Goal: Navigation & Orientation: Find specific page/section

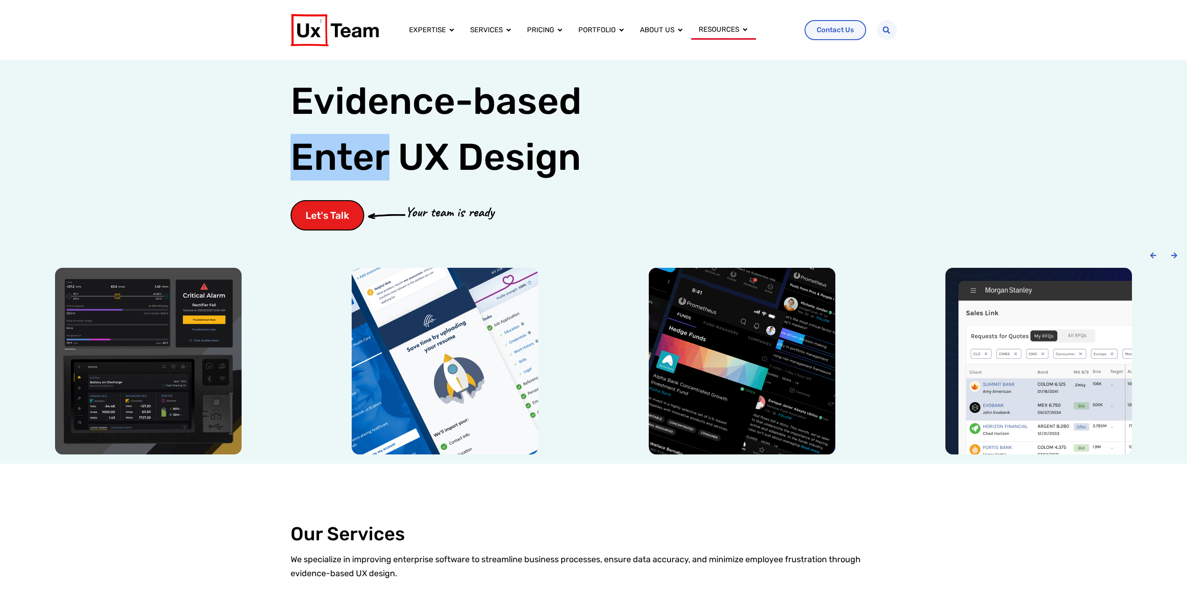
drag, startPoint x: 0, startPoint y: 0, endPoint x: 191, endPoint y: 195, distance: 273.1
click at [191, 195] on div "Evidence-based UX Design for: Enter Evidence-based Enter UX Design Let's Talk Y…" at bounding box center [593, 150] width 1187 height 180
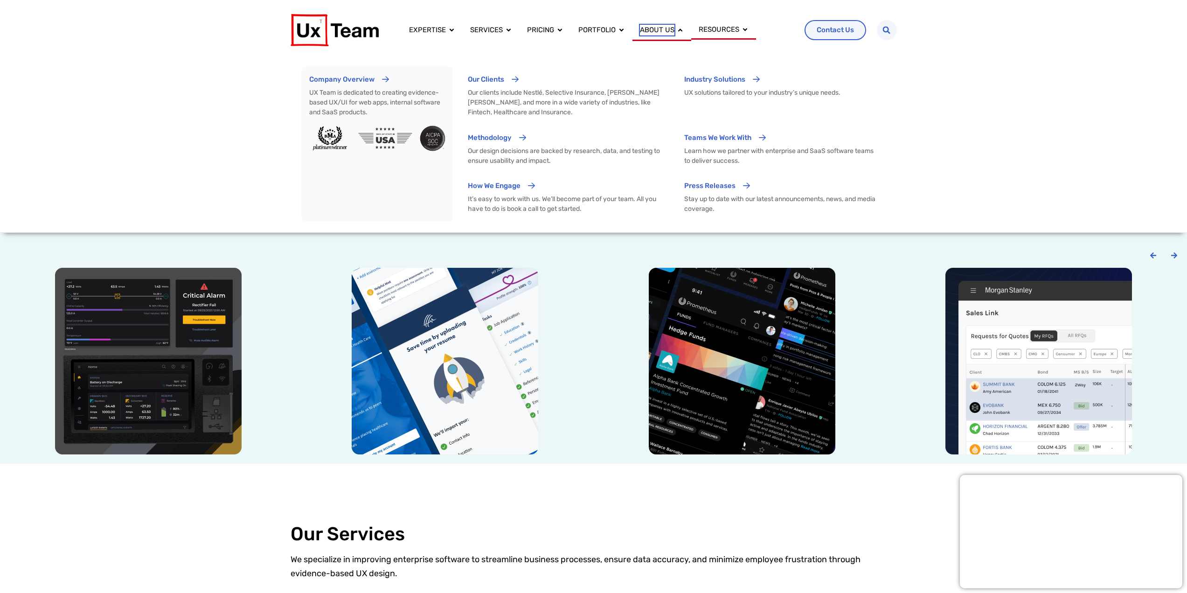
click at [648, 29] on span "About us" at bounding box center [657, 30] width 35 height 11
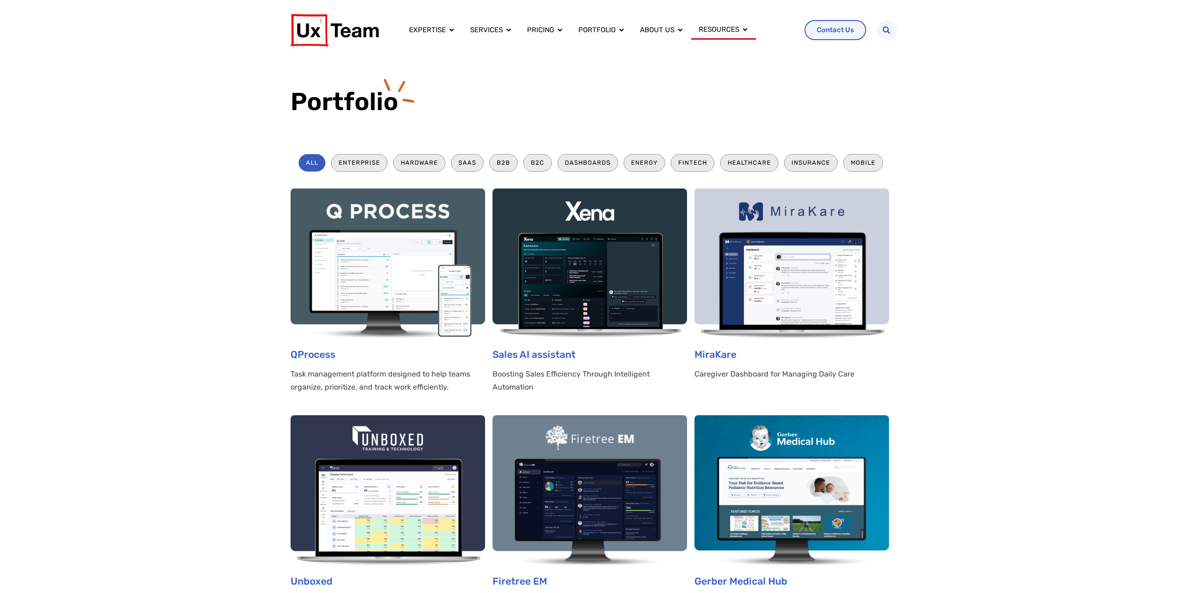
click at [589, 164] on li "Dashboards" at bounding box center [587, 162] width 61 height 17
